Goal: Information Seeking & Learning: Learn about a topic

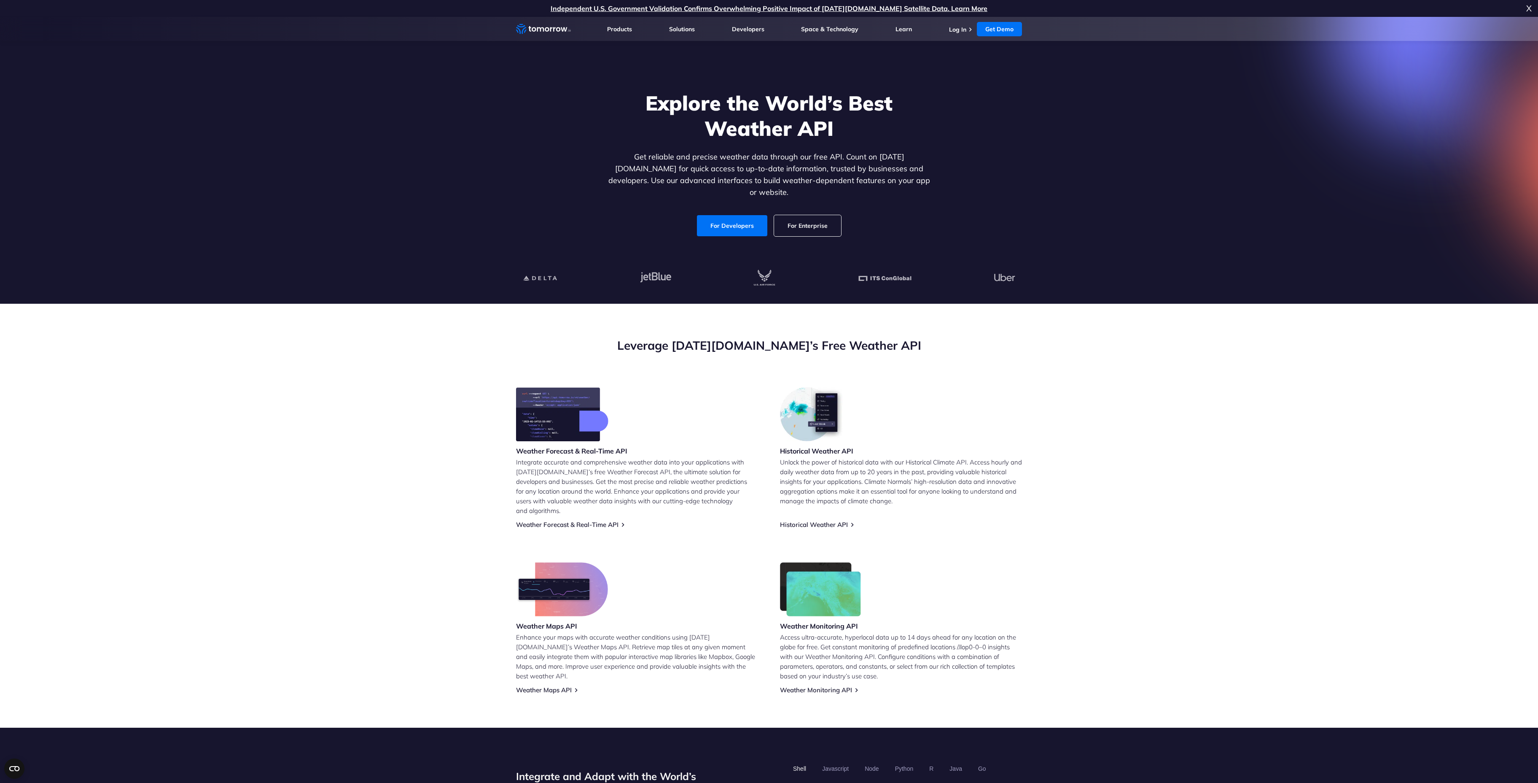
click at [810, 217] on link "For Enterprise" at bounding box center [807, 225] width 67 height 21
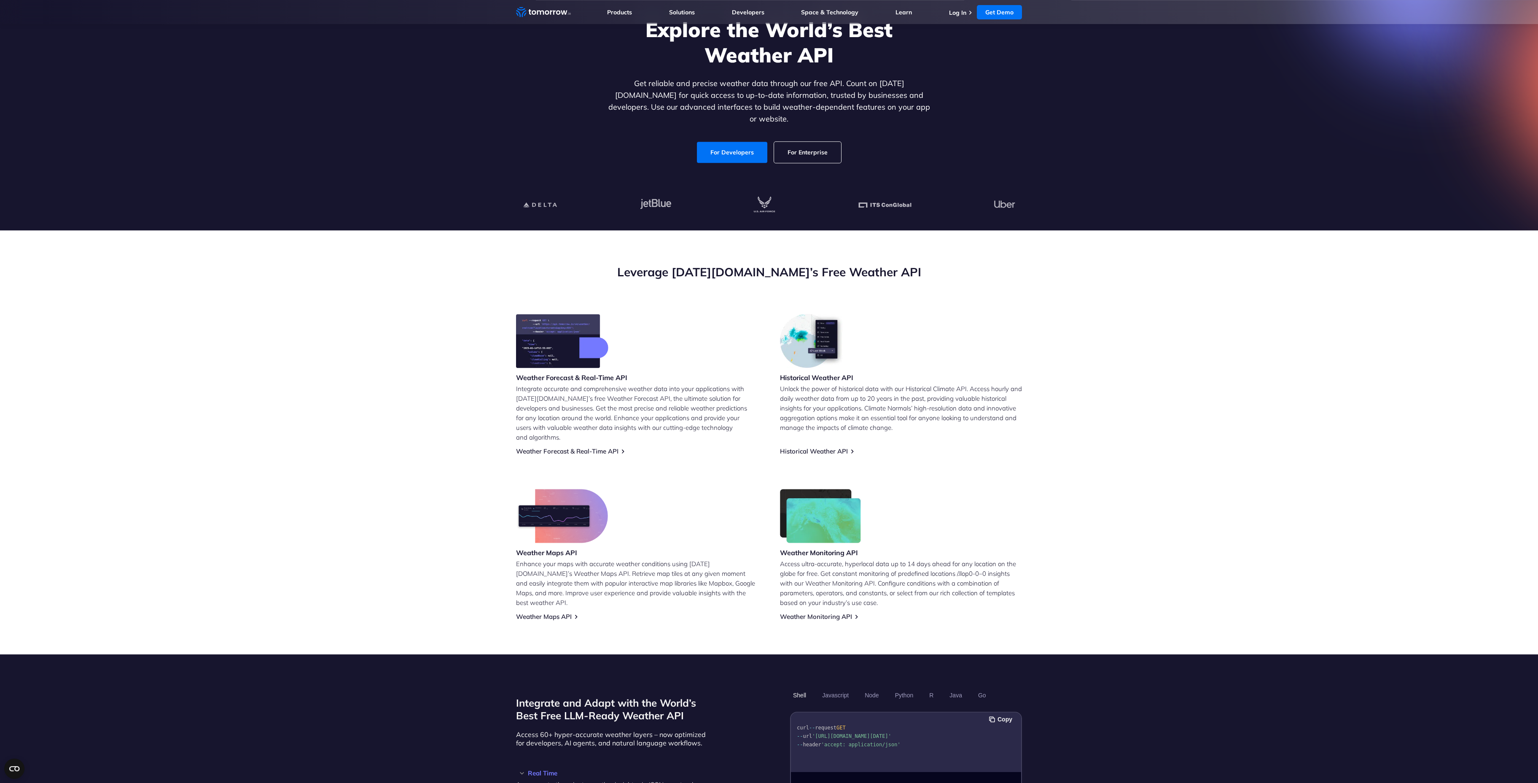
scroll to position [96, 0]
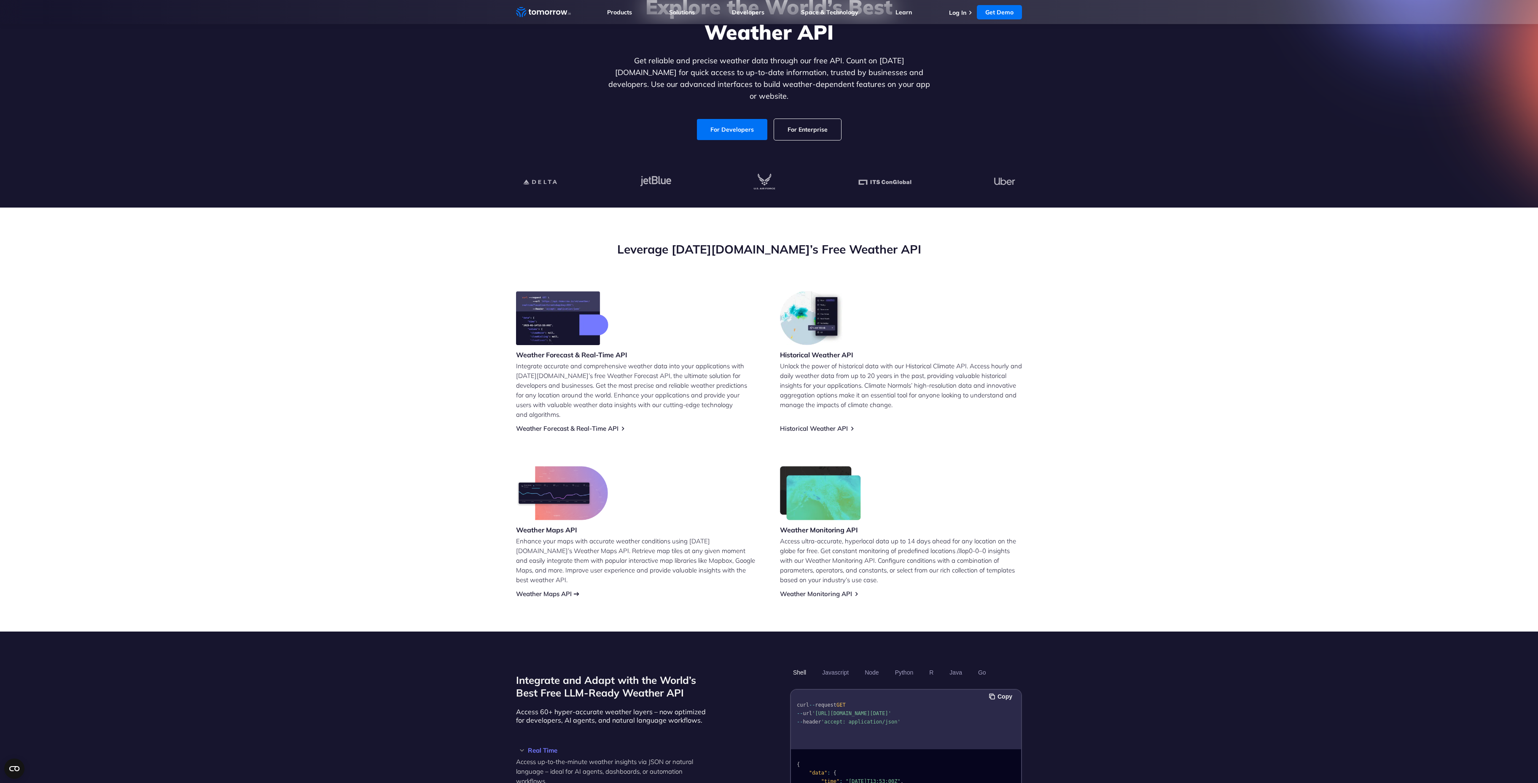
click at [558, 589] on link "Weather Maps API" at bounding box center [544, 593] width 56 height 8
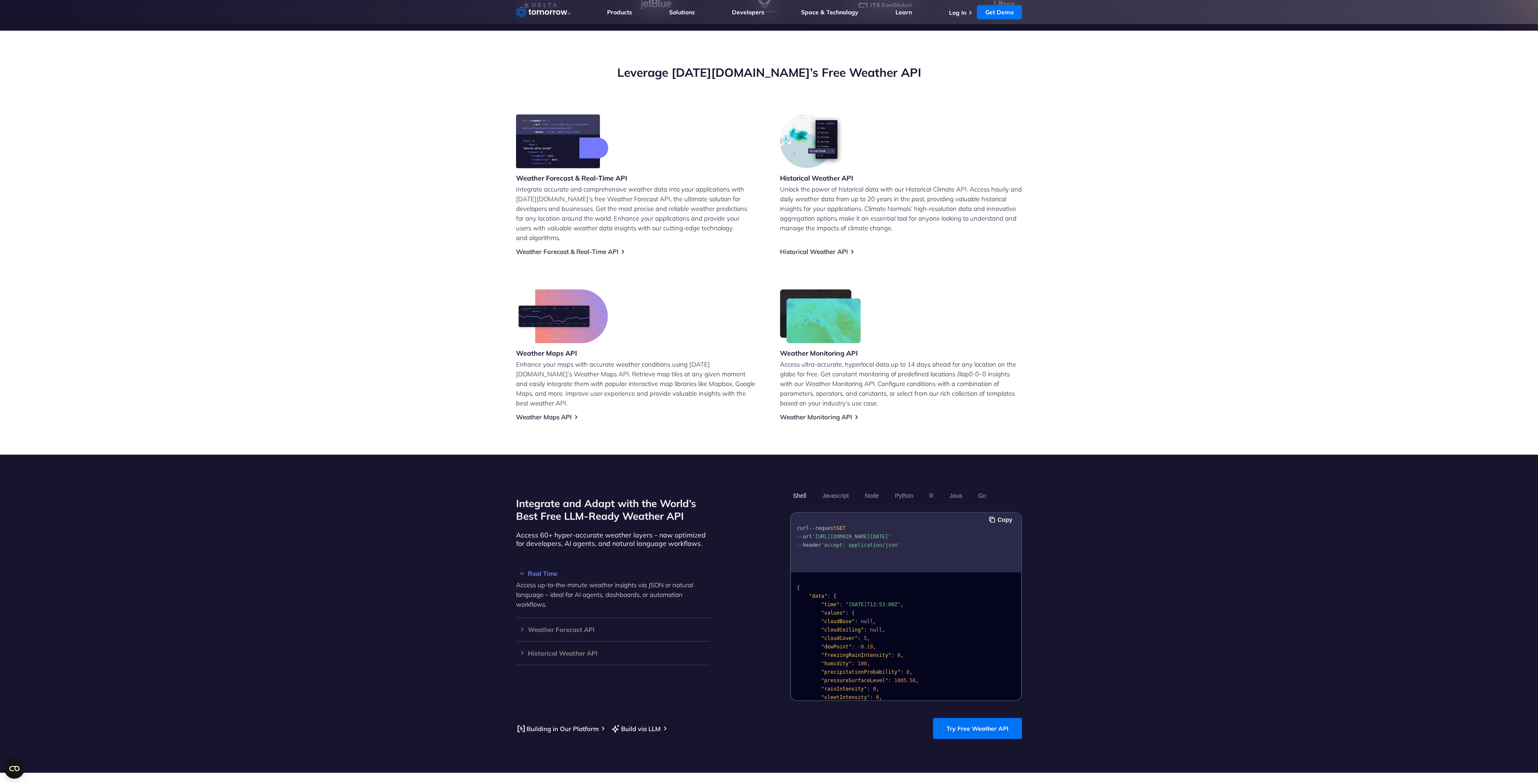
scroll to position [288, 0]
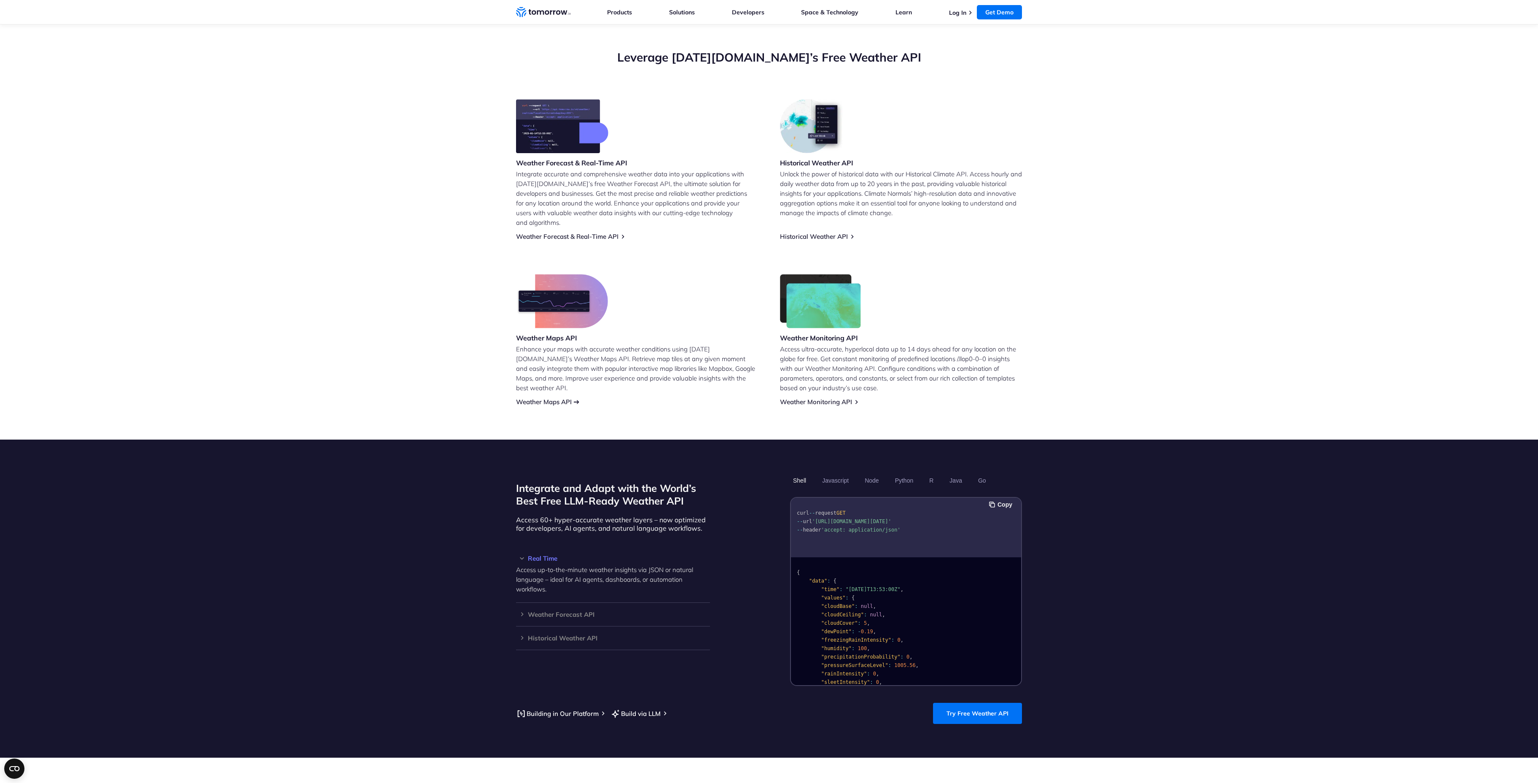
click at [554, 398] on link "Weather Maps API" at bounding box center [544, 402] width 56 height 8
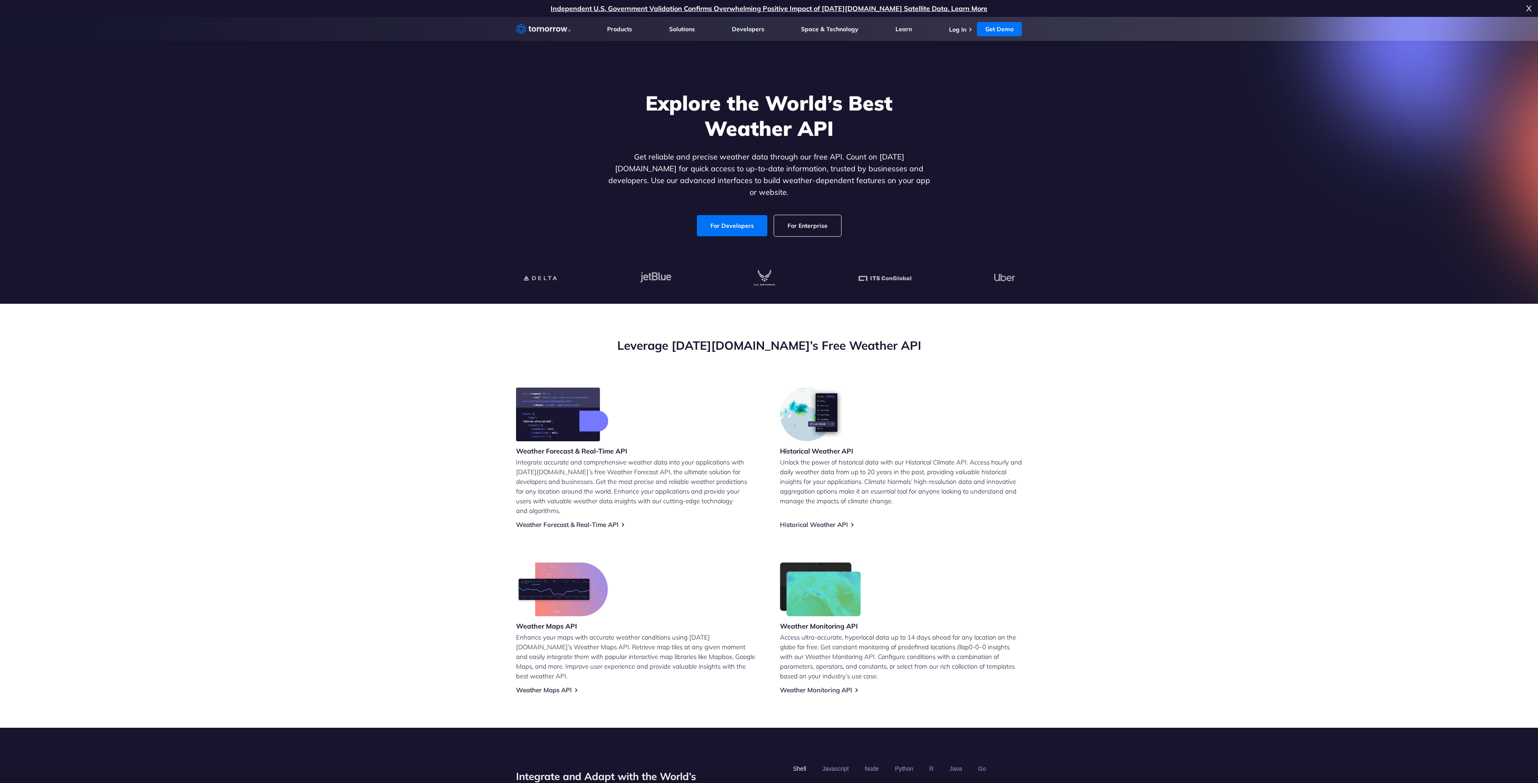
scroll to position [289, 0]
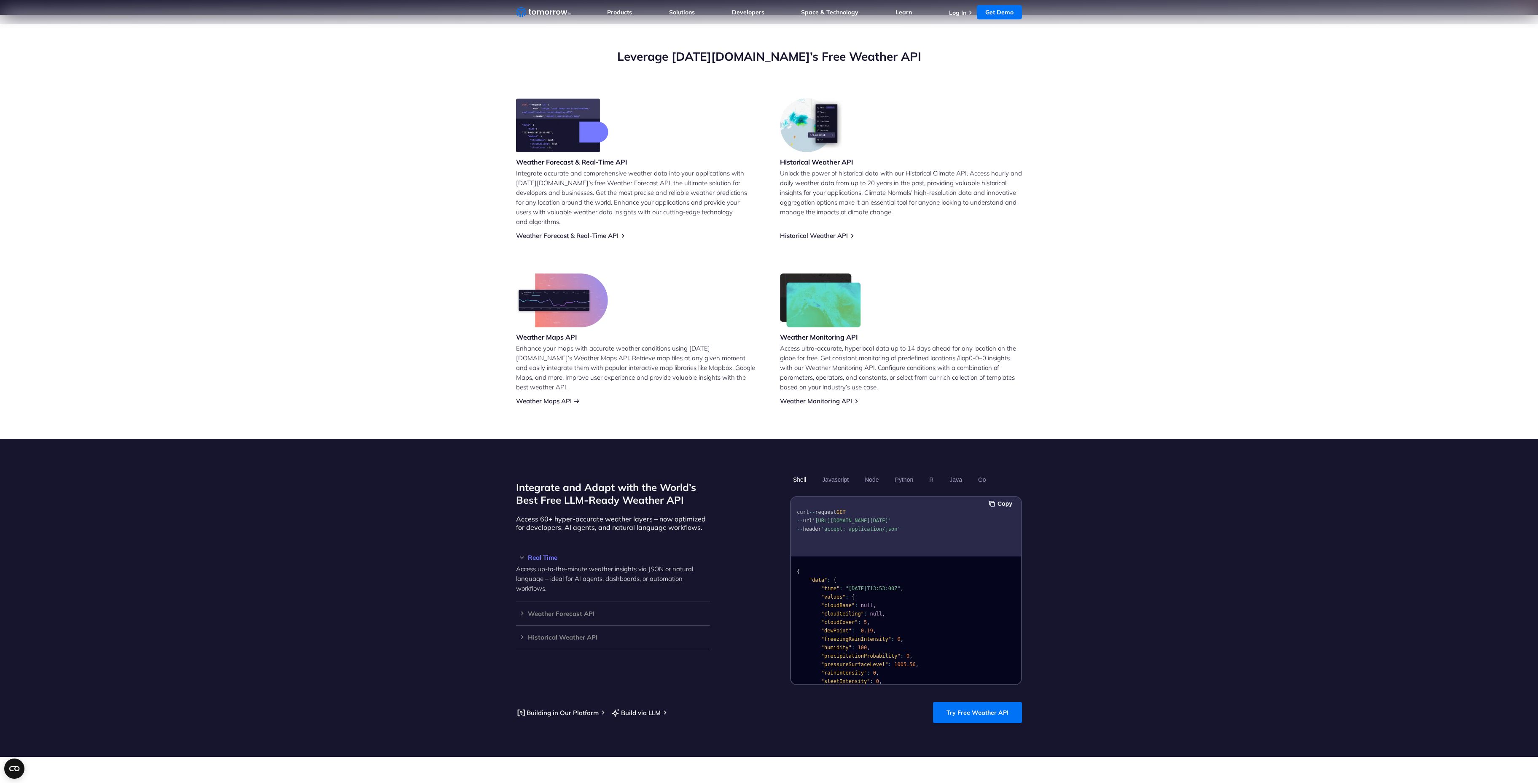
click at [561, 397] on link "Weather Maps API" at bounding box center [544, 401] width 56 height 8
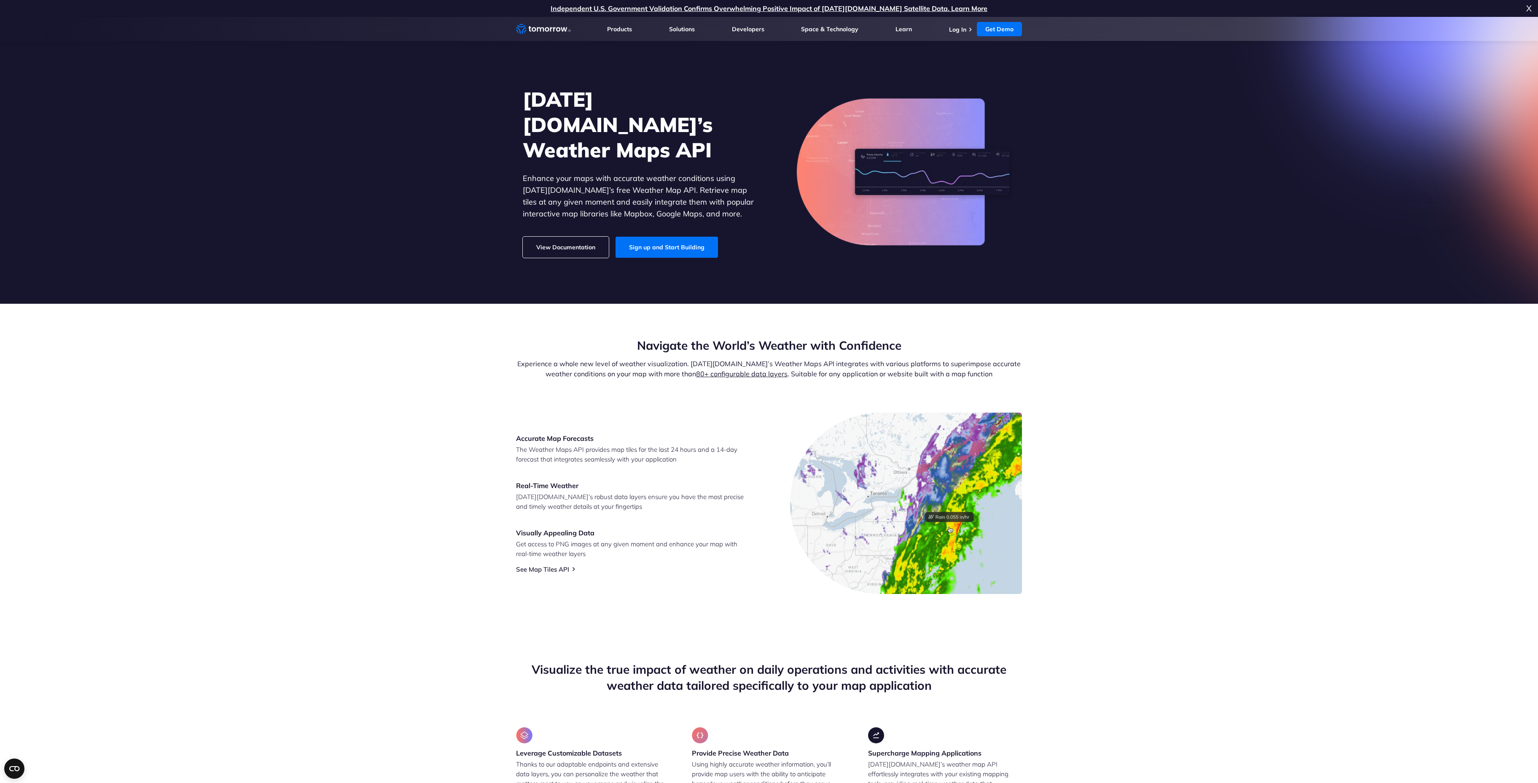
click at [746, 377] on link "80+ configurable data layers" at bounding box center [741, 373] width 91 height 8
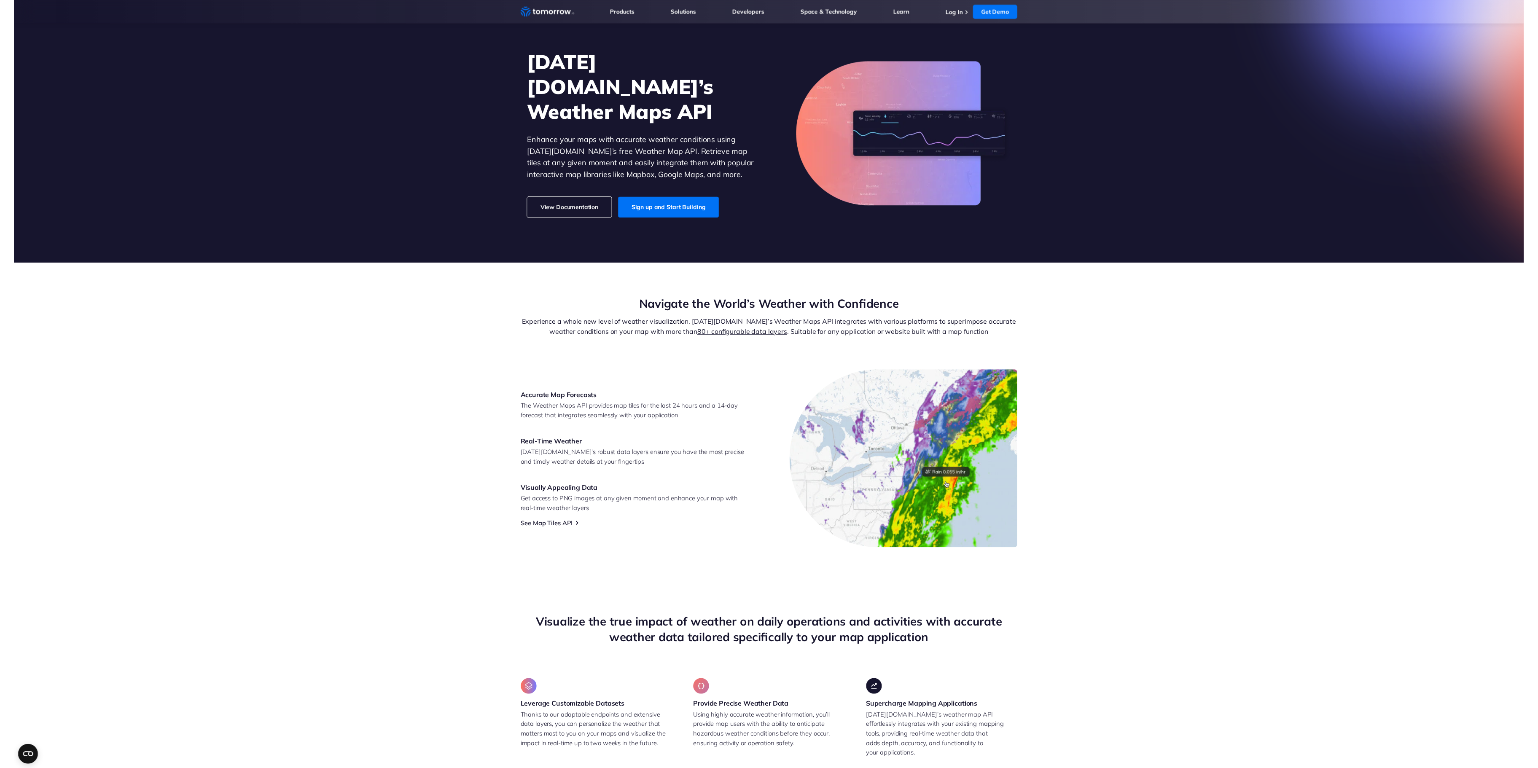
scroll to position [48, 0]
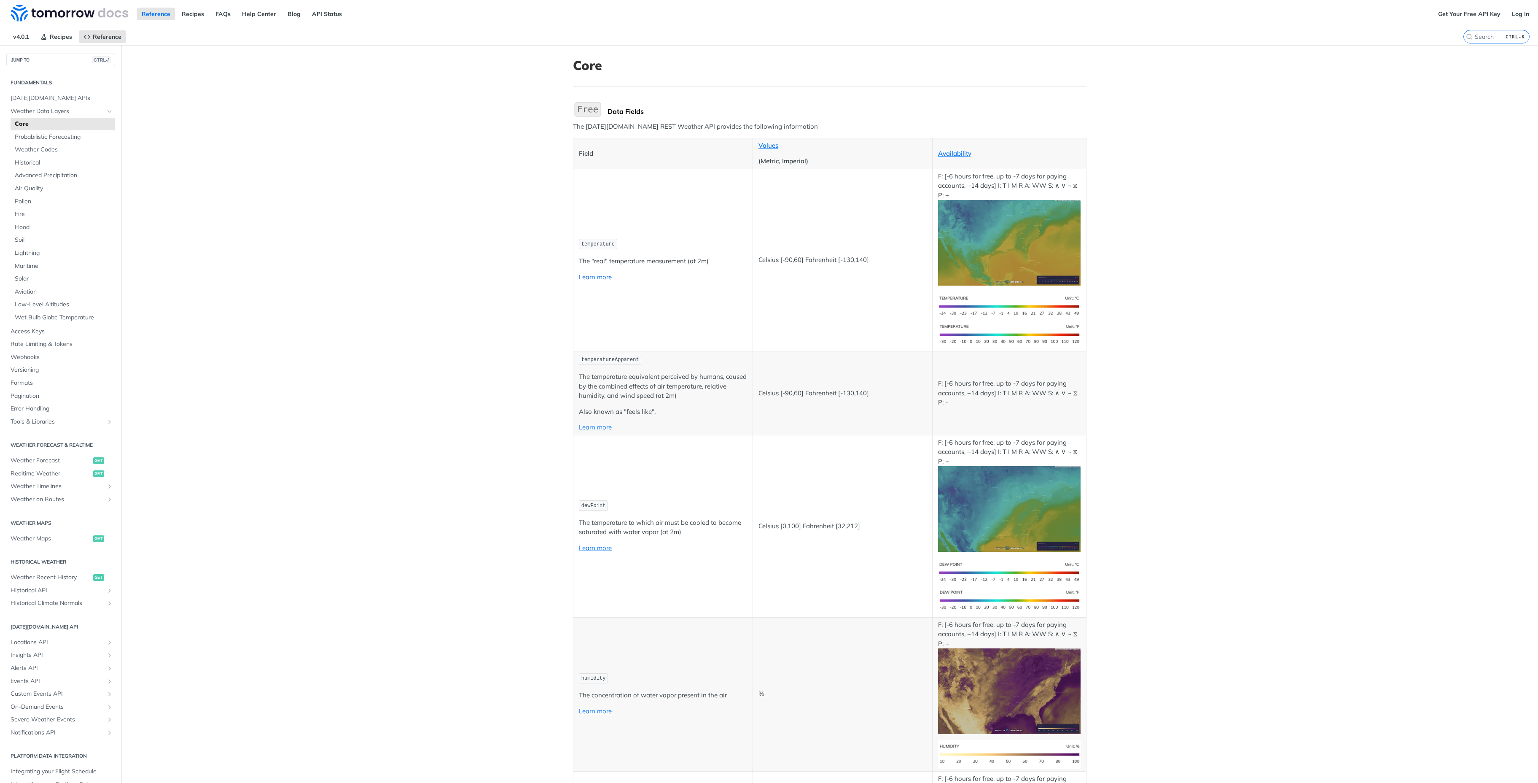
click at [599, 279] on link "Learn more" at bounding box center [595, 277] width 33 height 8
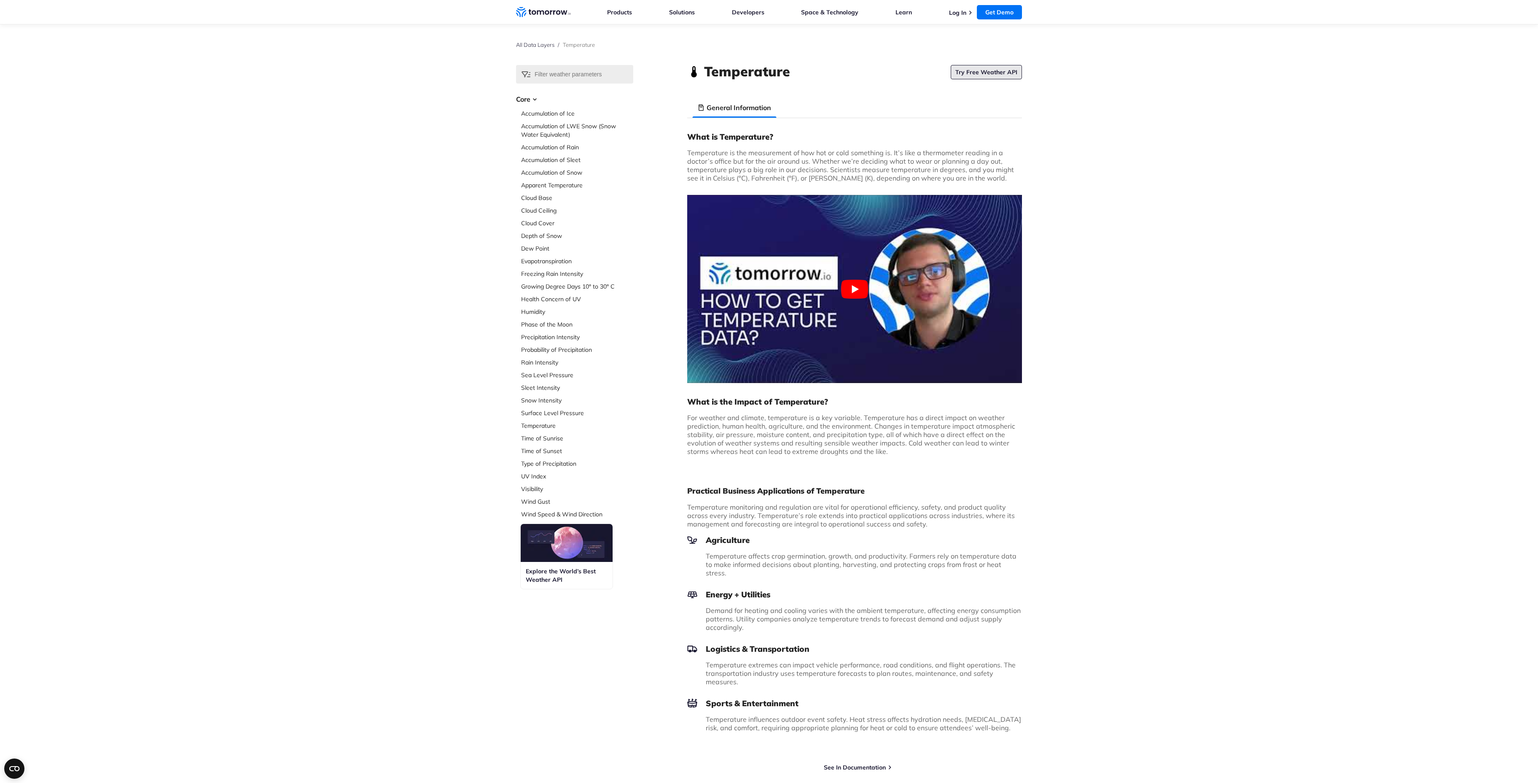
click at [1008, 70] on link "Try Free Weather API" at bounding box center [986, 72] width 71 height 14
